Goal: Find specific page/section: Find specific page/section

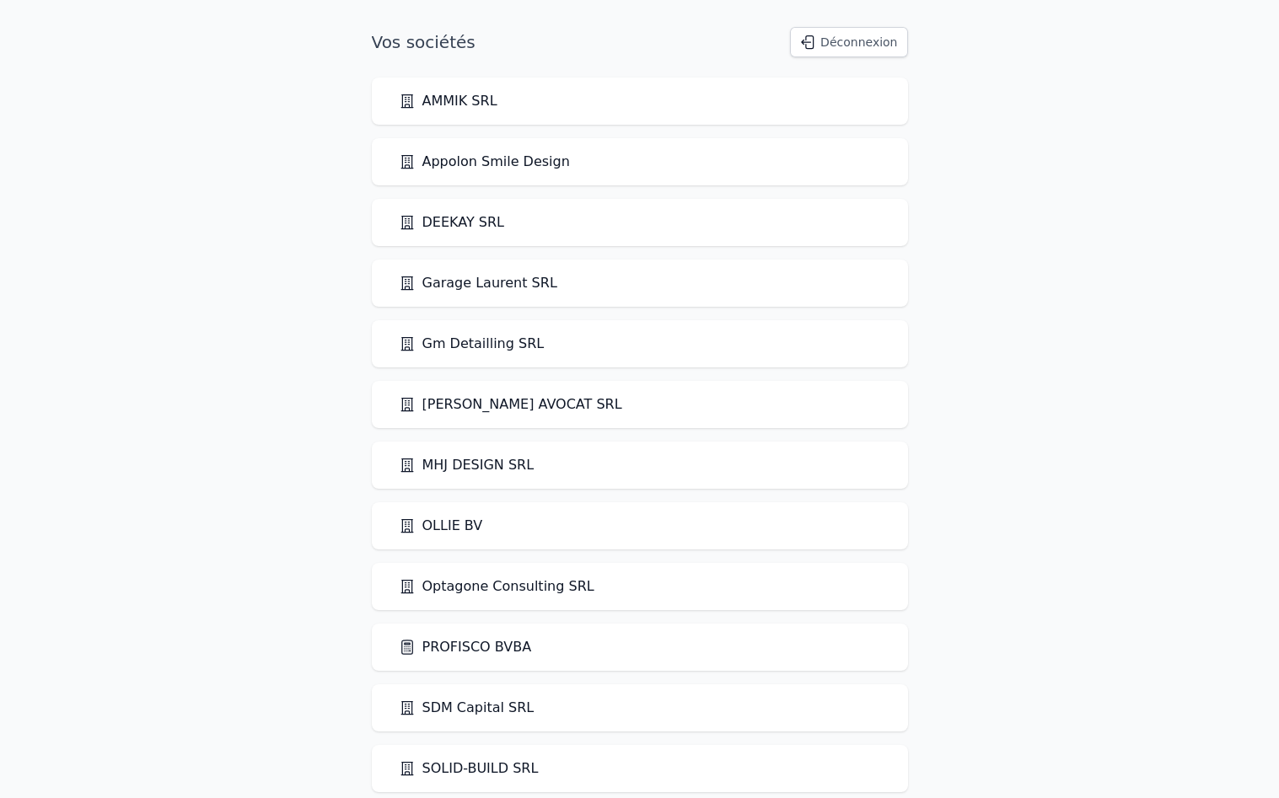
click at [433, 647] on link "PROFISCO BVBA" at bounding box center [465, 647] width 133 height 20
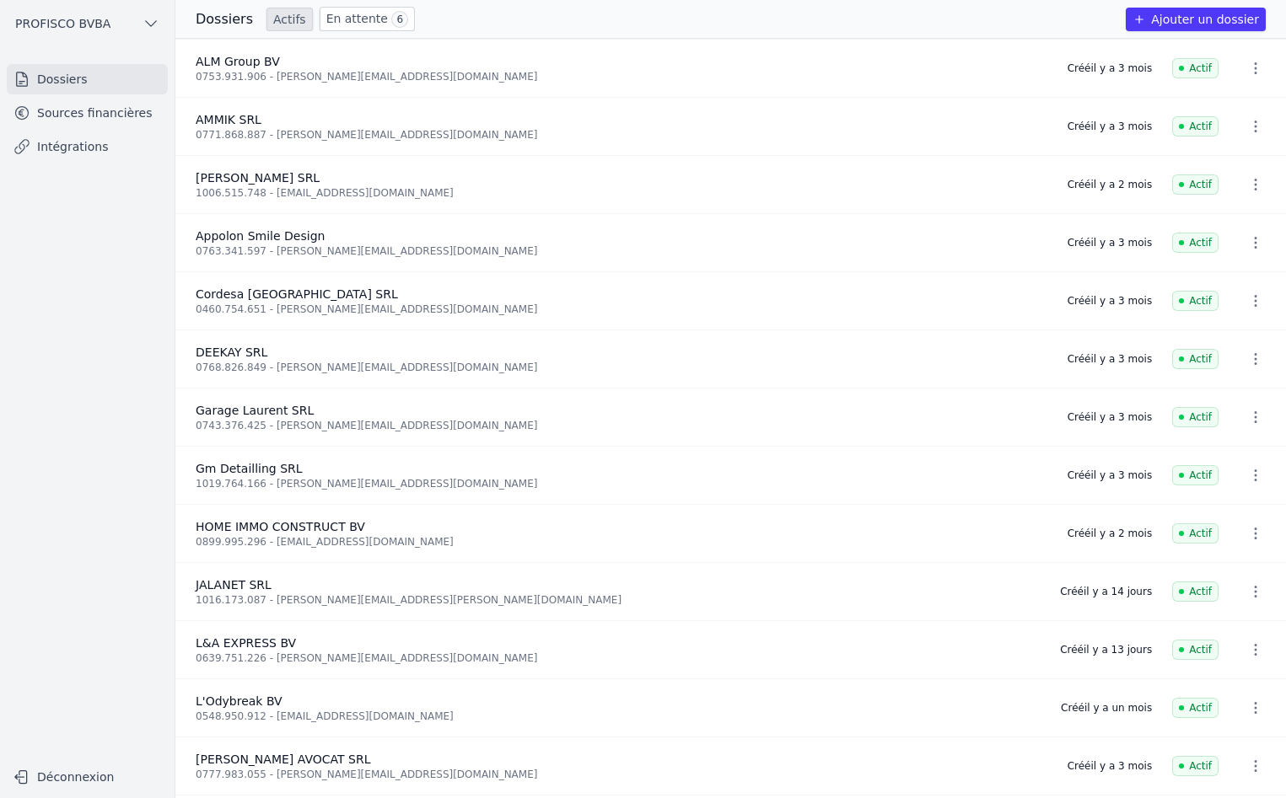
click at [319, 19] on link "En attente 6" at bounding box center [366, 19] width 95 height 24
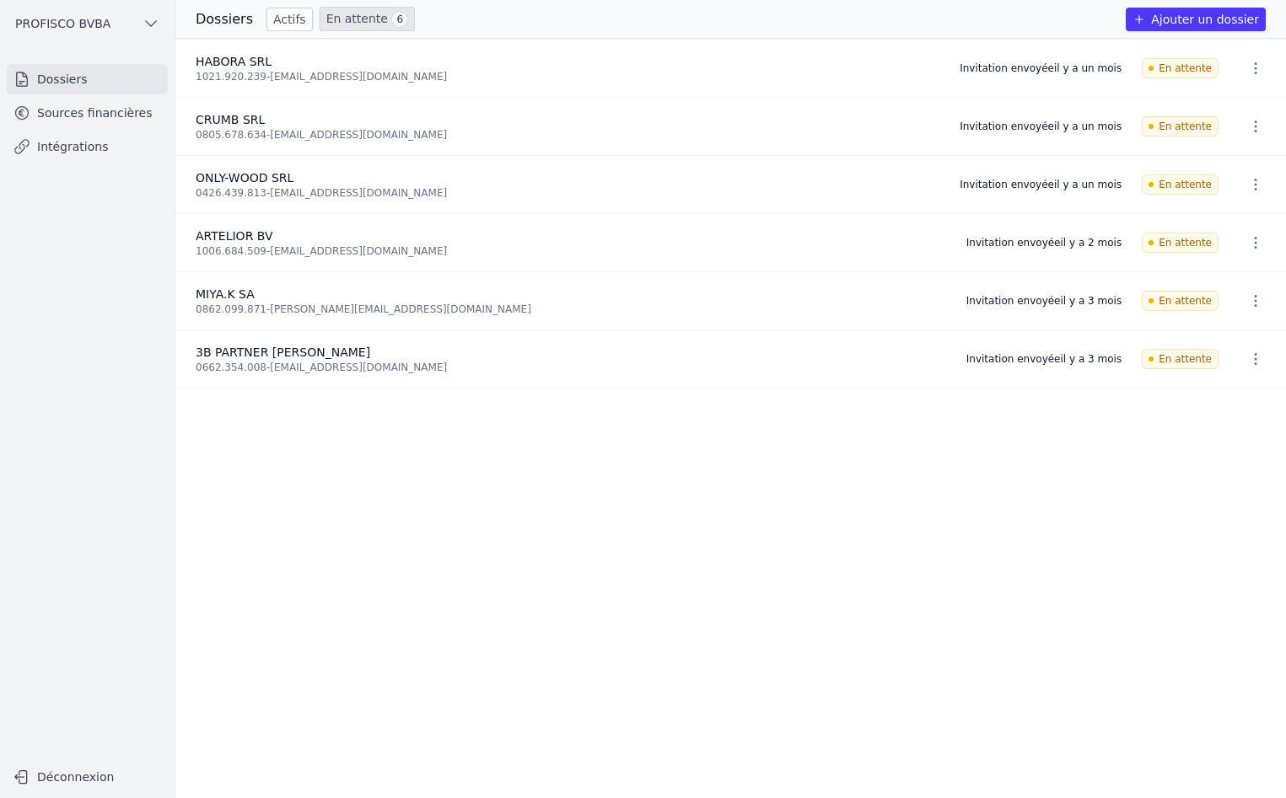
click at [98, 105] on link "Sources financières" at bounding box center [87, 113] width 161 height 30
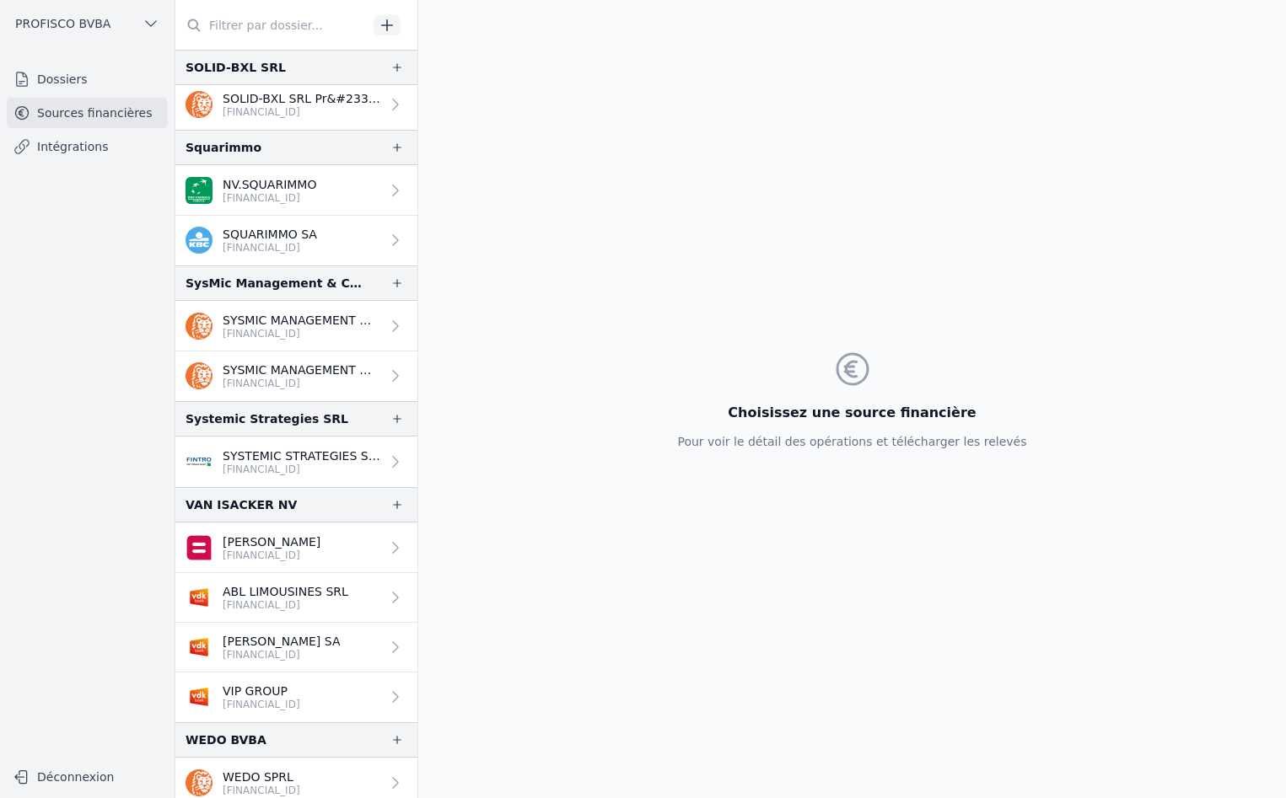
scroll to position [2994, 0]
